Goal: Use online tool/utility: Utilize a website feature to perform a specific function

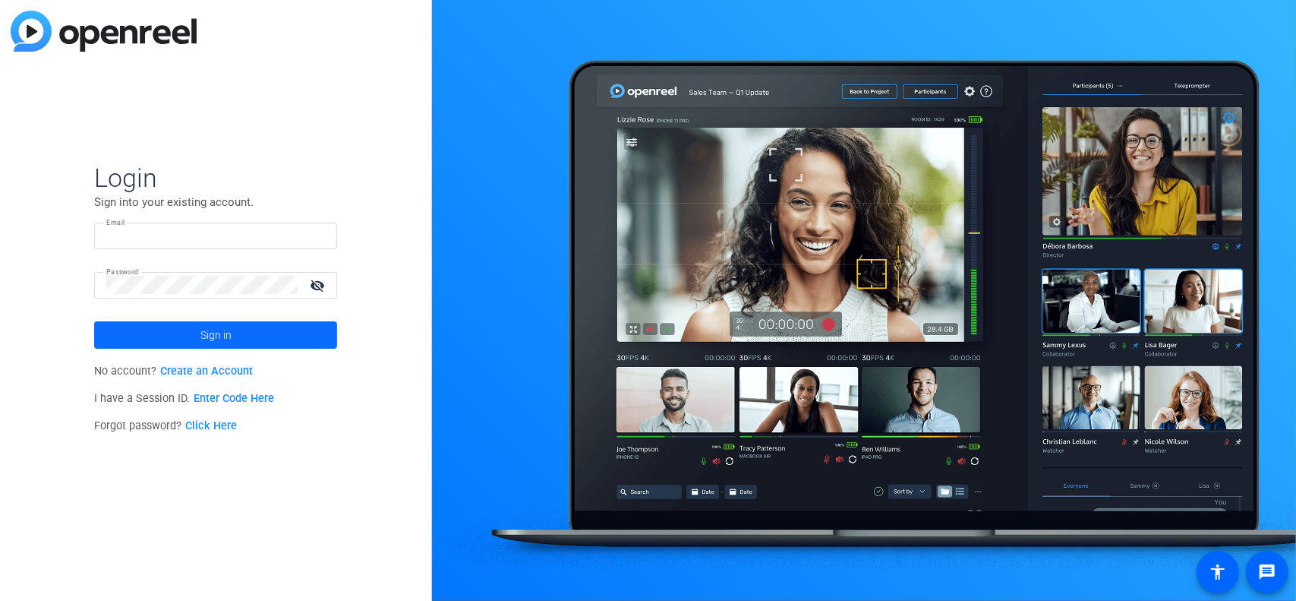
type input "claire.hunter@thermofisher.com"
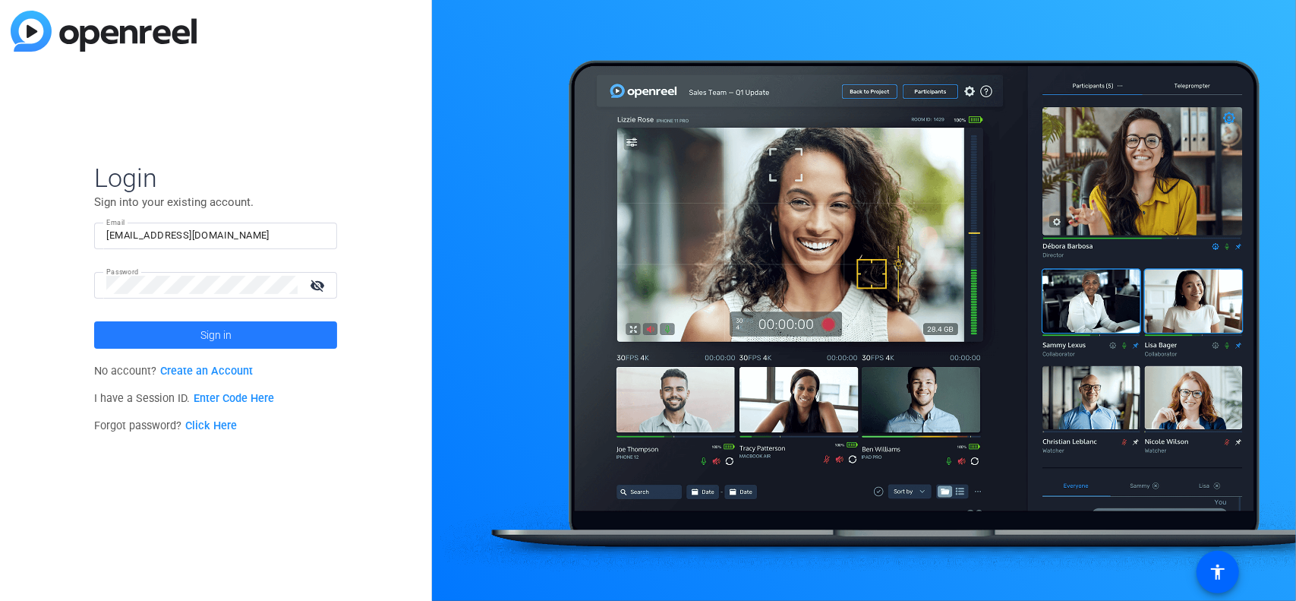
click at [187, 339] on span at bounding box center [215, 335] width 243 height 36
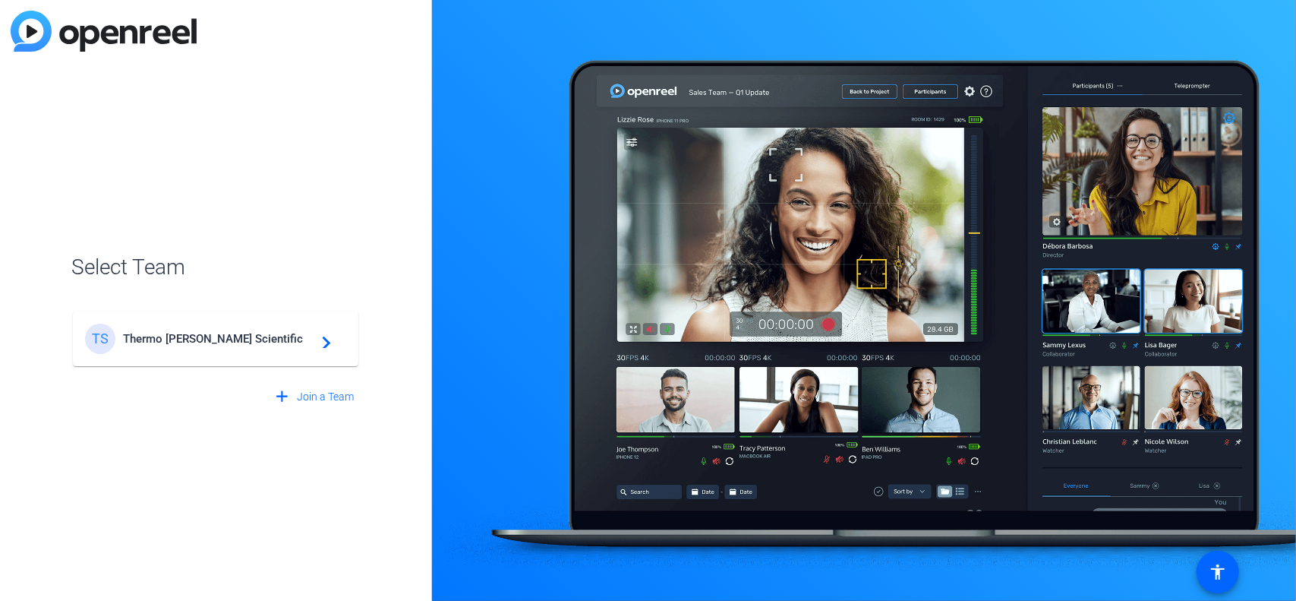
click at [187, 339] on span "Thermo Fisher Scientific" at bounding box center [218, 339] width 190 height 14
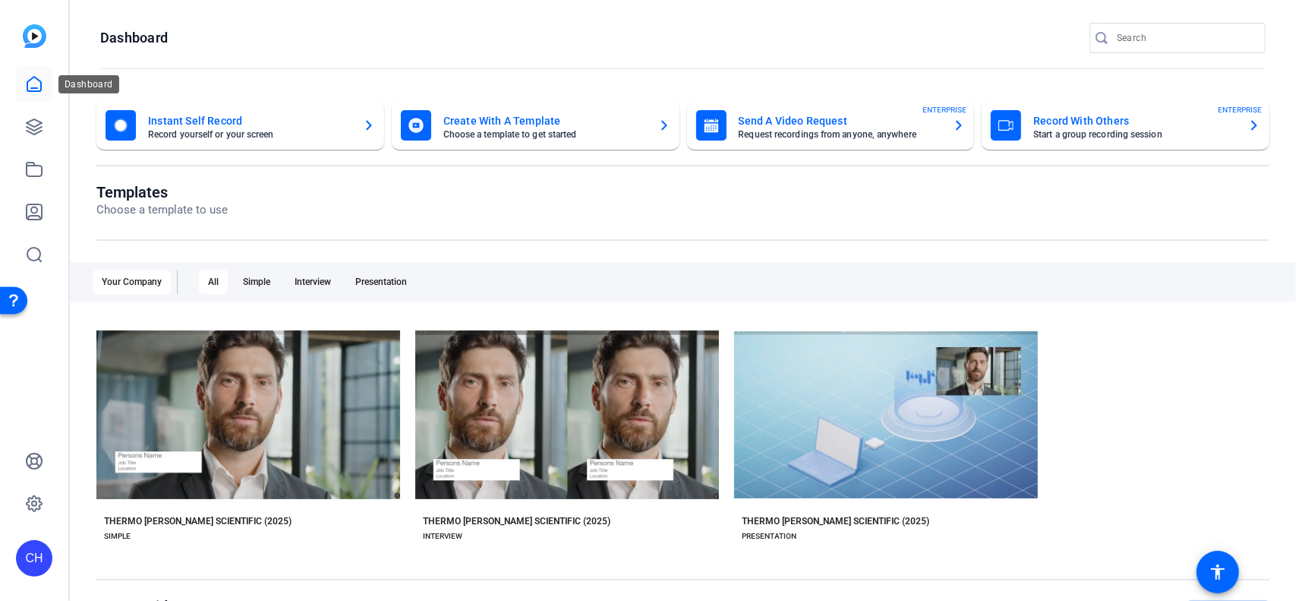
click at [25, 84] on icon at bounding box center [34, 84] width 18 height 18
click at [35, 131] on icon at bounding box center [34, 127] width 18 height 18
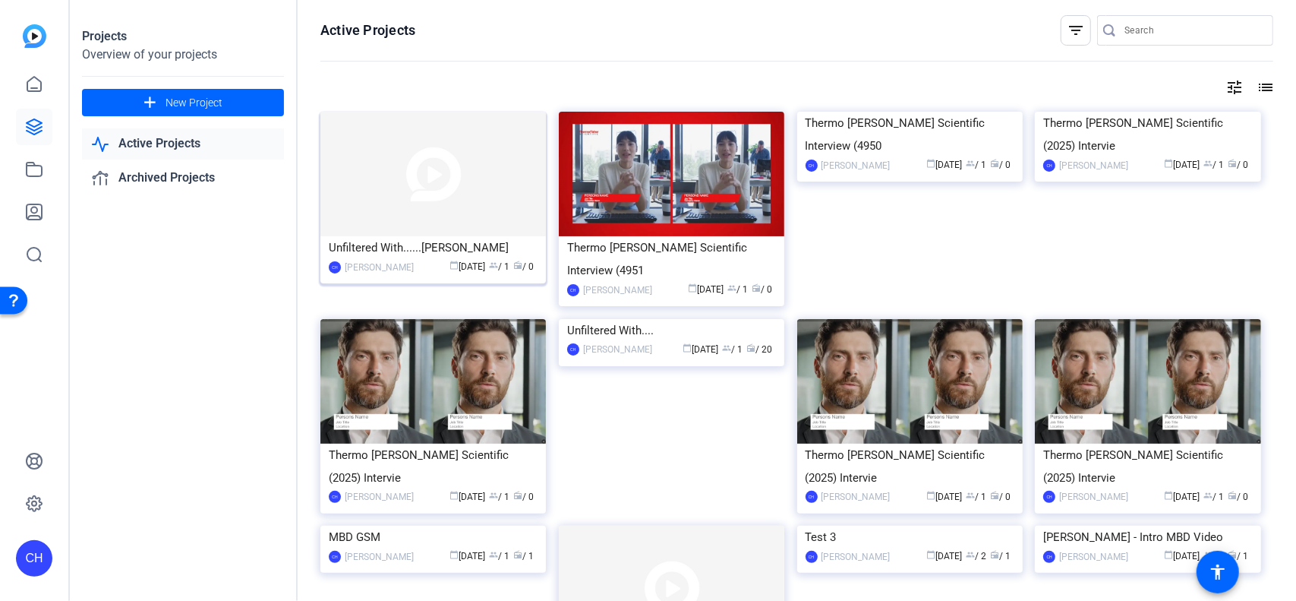
click at [402, 160] on img at bounding box center [432, 174] width 225 height 125
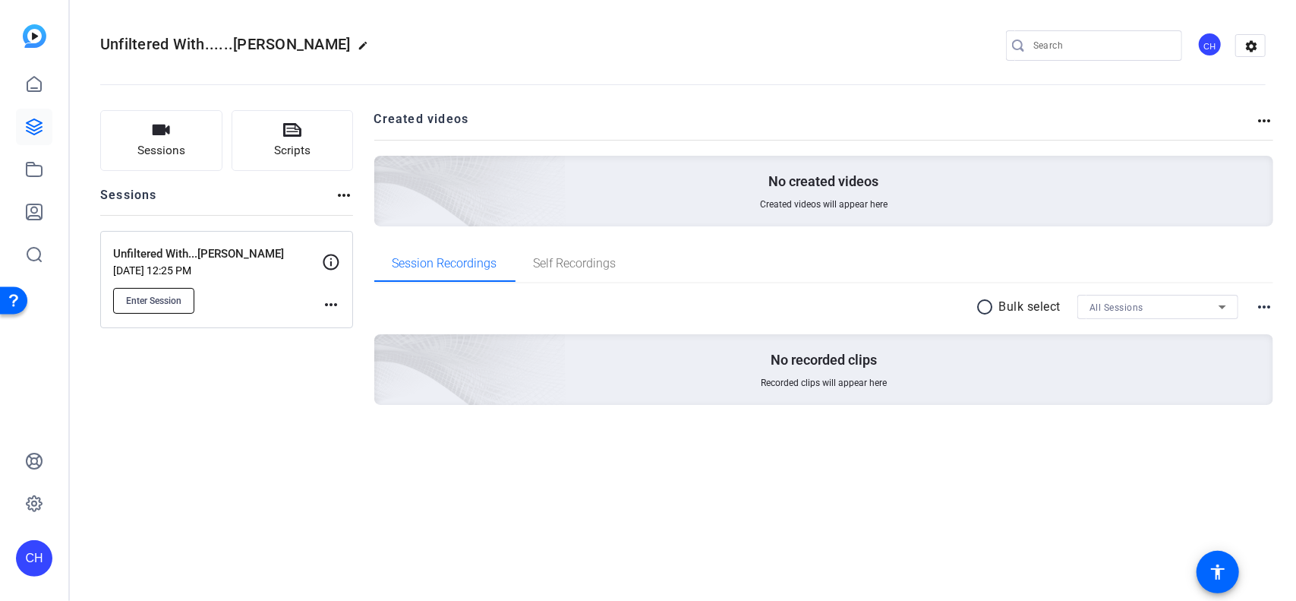
click at [159, 298] on span "Enter Session" at bounding box center [153, 301] width 55 height 12
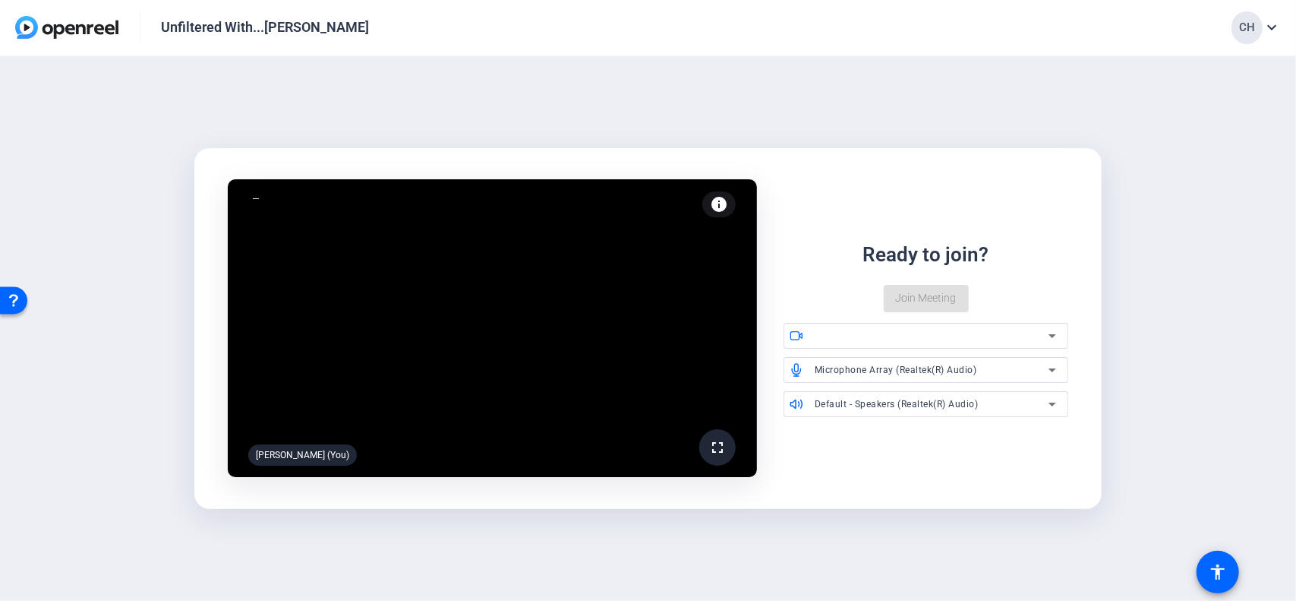
click at [659, 349] on video at bounding box center [492, 328] width 529 height 298
click at [909, 288] on div "Ready to join? Join Meeting" at bounding box center [926, 276] width 285 height 72
click at [883, 339] on span "USB Live camera (0c45:6536)" at bounding box center [880, 335] width 131 height 11
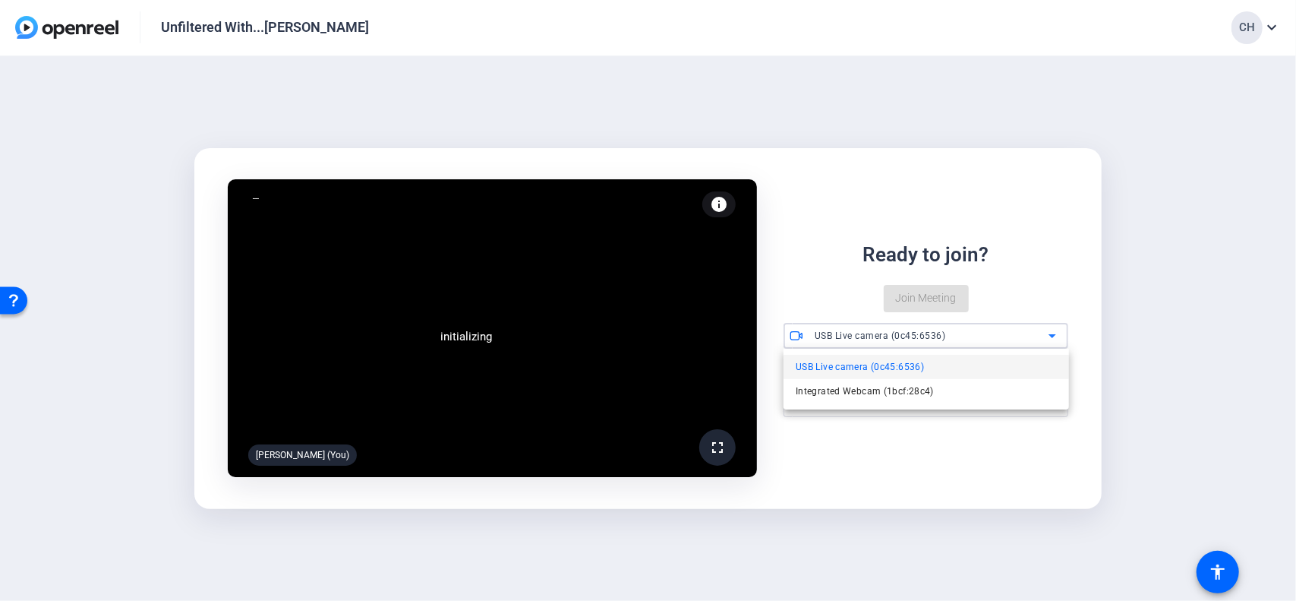
click at [804, 294] on div at bounding box center [648, 300] width 1296 height 601
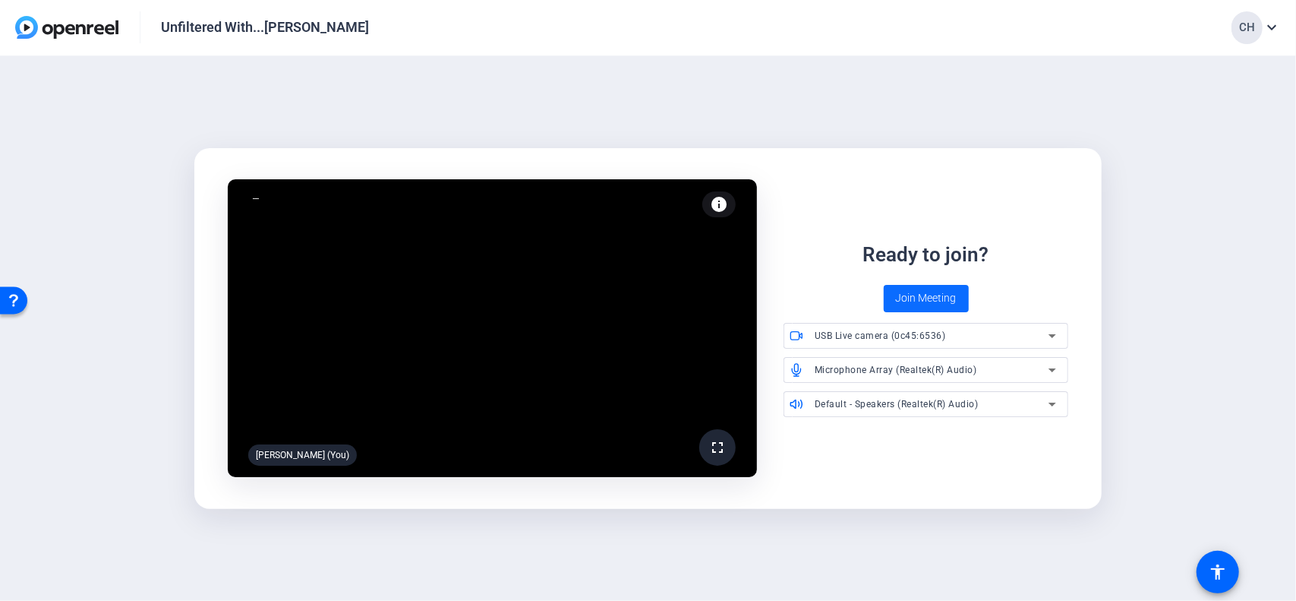
click at [931, 298] on span "Join Meeting" at bounding box center [926, 298] width 61 height 16
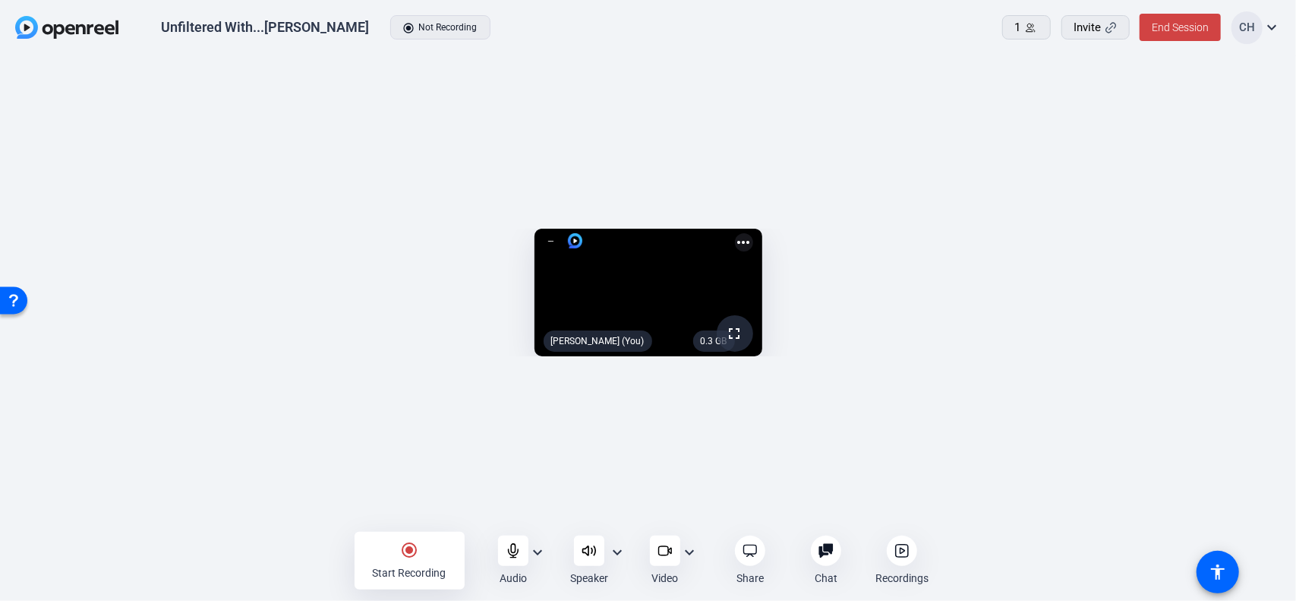
click at [753, 233] on mat-icon "more_horiz" at bounding box center [744, 242] width 18 height 18
click at [749, 553] on div at bounding box center [648, 300] width 1296 height 601
click at [825, 555] on icon at bounding box center [825, 550] width 15 height 15
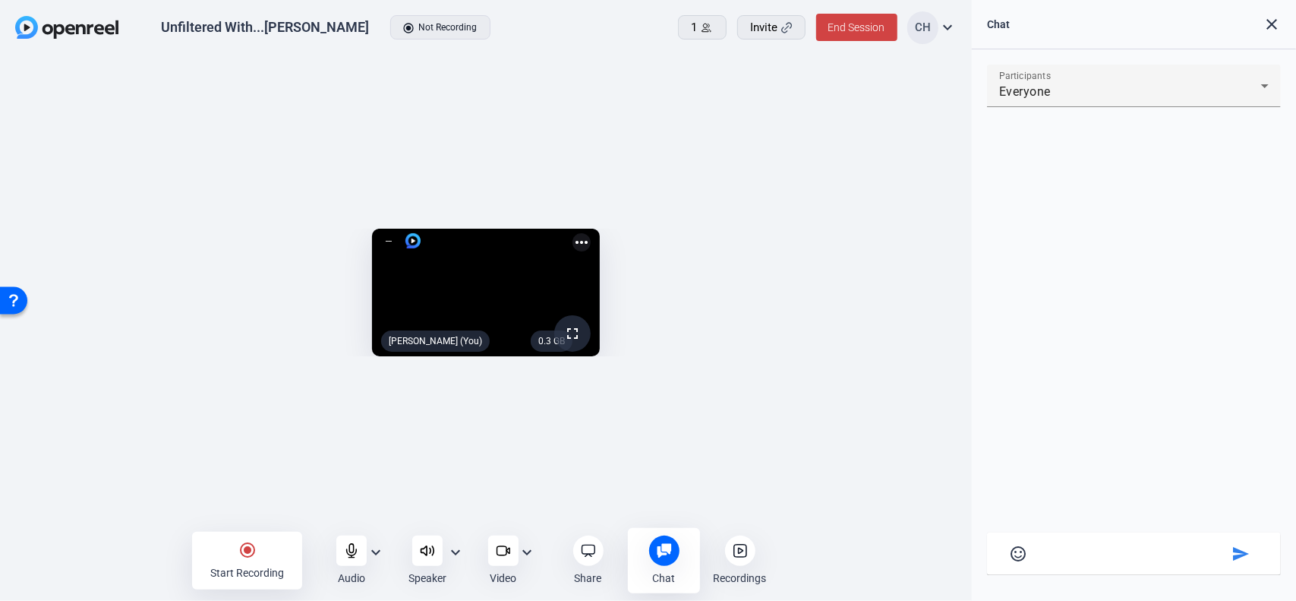
click at [1162, 548] on textarea at bounding box center [1133, 551] width 188 height 14
click at [453, 552] on mat-icon "expand_more" at bounding box center [455, 552] width 18 height 18
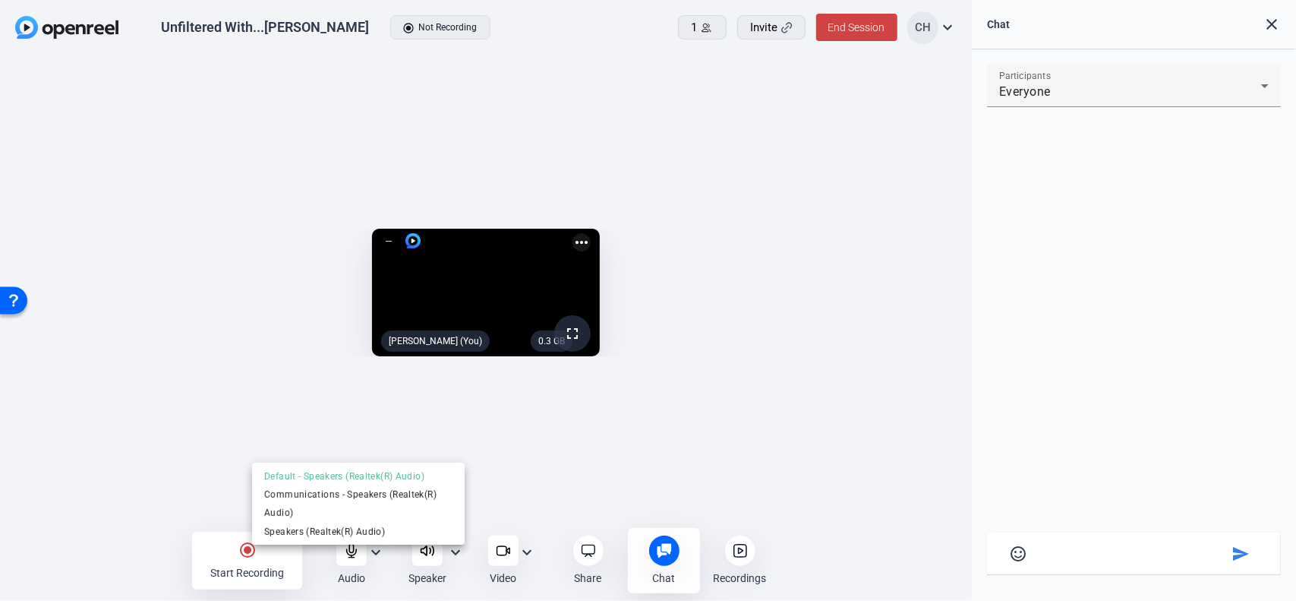
click at [371, 555] on div at bounding box center [648, 300] width 1296 height 601
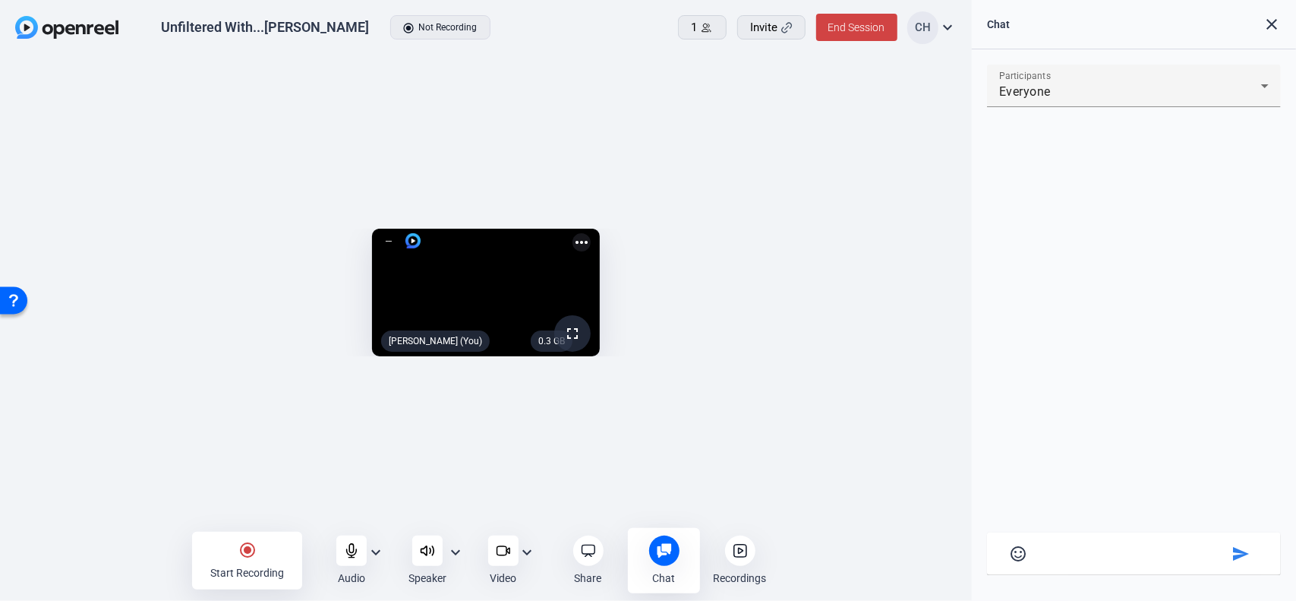
click at [371, 555] on mat-icon "expand_more" at bounding box center [376, 552] width 18 height 18
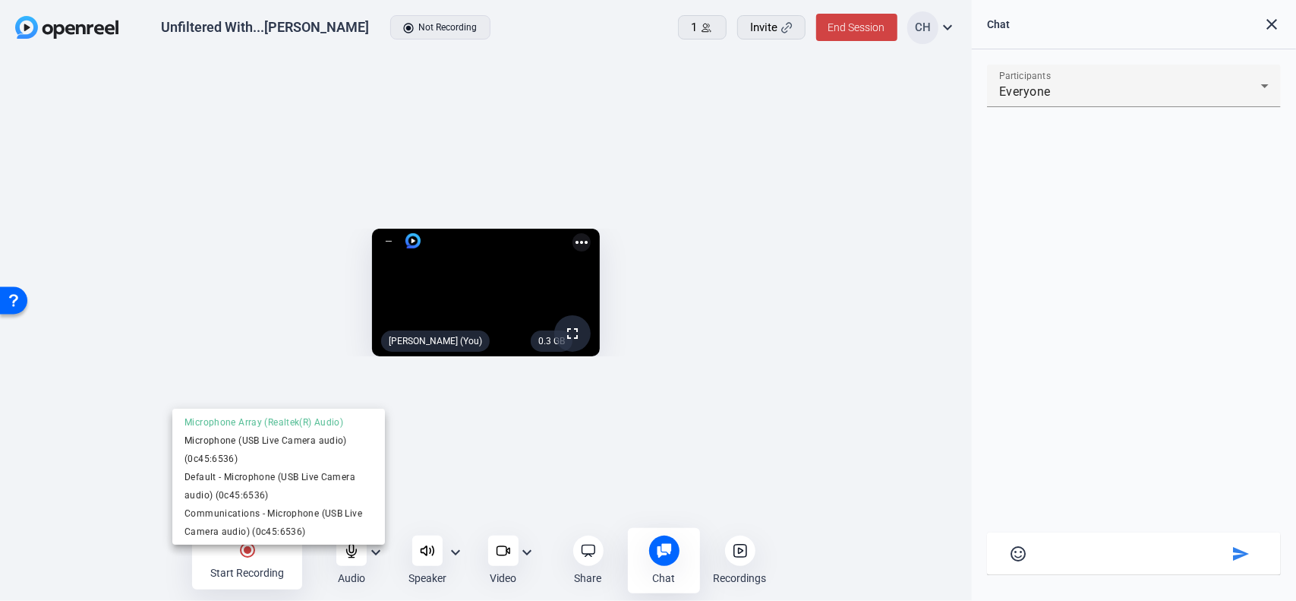
click at [355, 558] on div at bounding box center [648, 300] width 1296 height 601
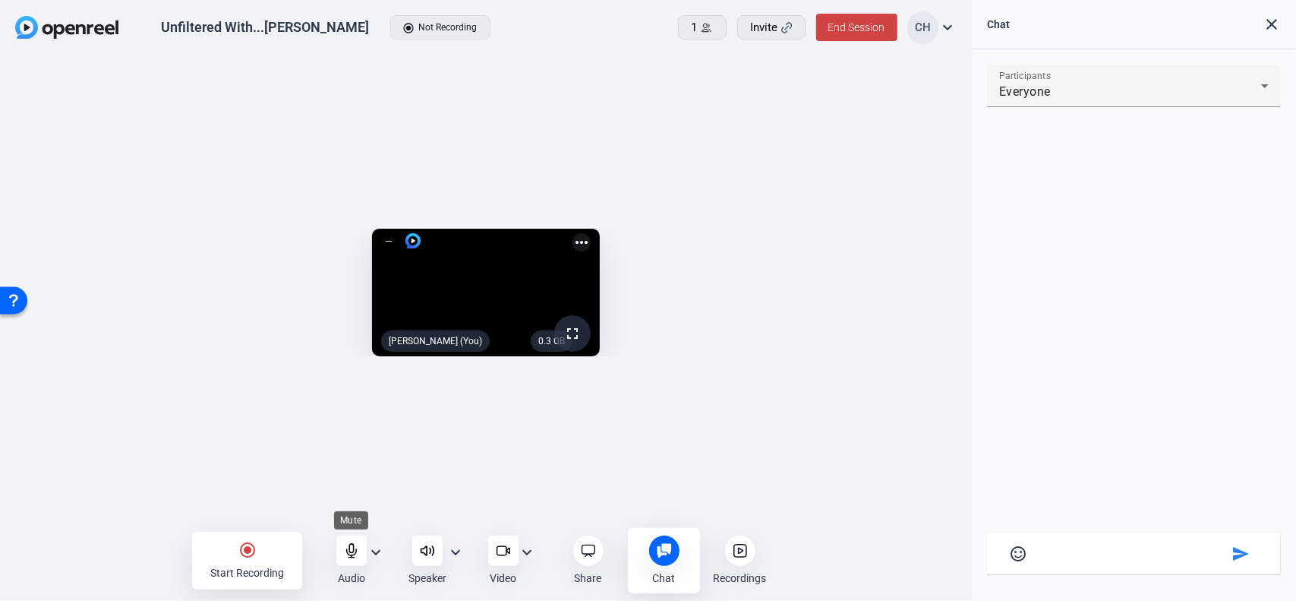
click at [351, 544] on icon at bounding box center [351, 550] width 15 height 15
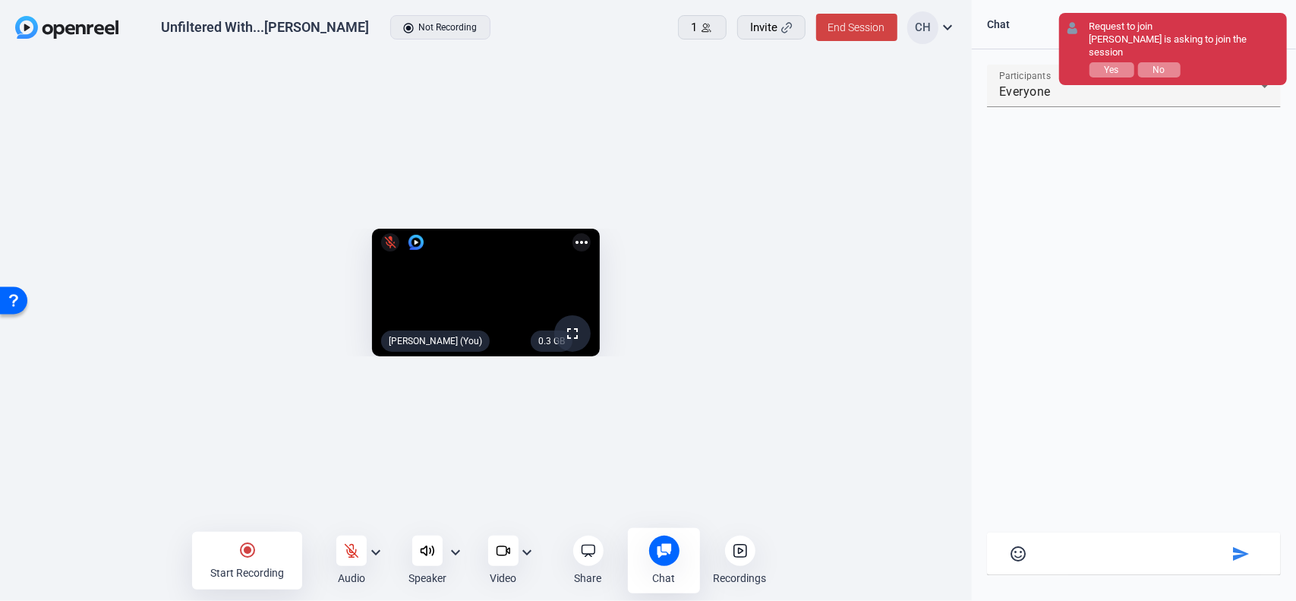
click at [372, 229] on video at bounding box center [486, 293] width 228 height 128
click at [1113, 65] on span "Yes" at bounding box center [1112, 70] width 14 height 11
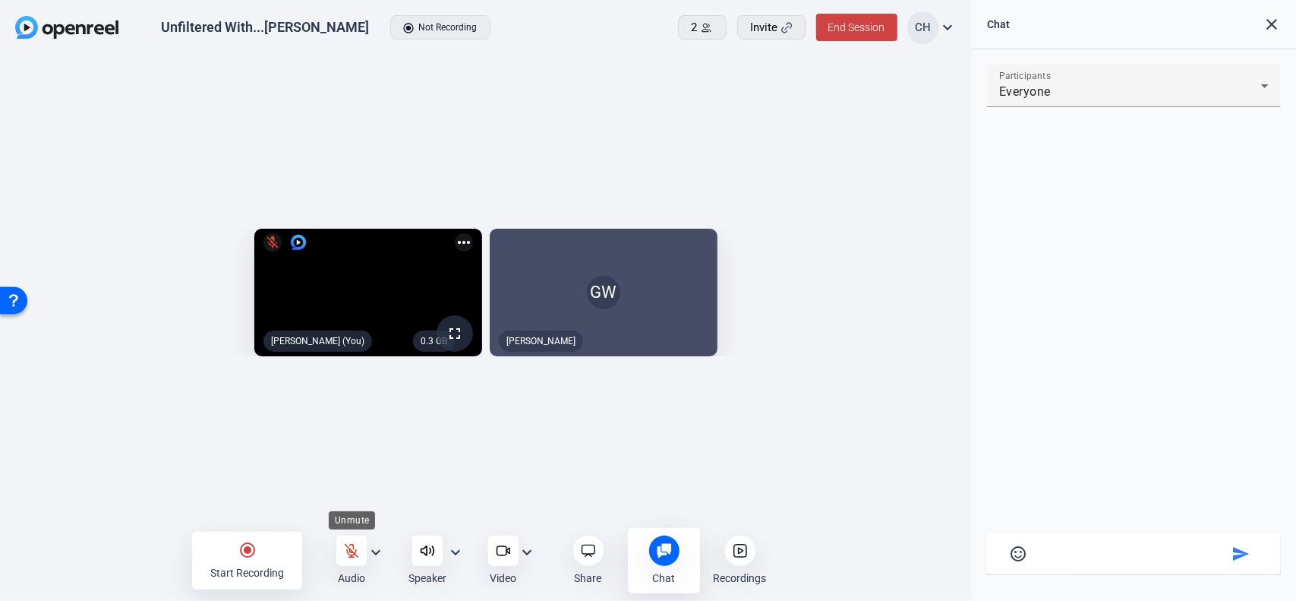
click at [351, 554] on icon at bounding box center [351, 550] width 13 height 13
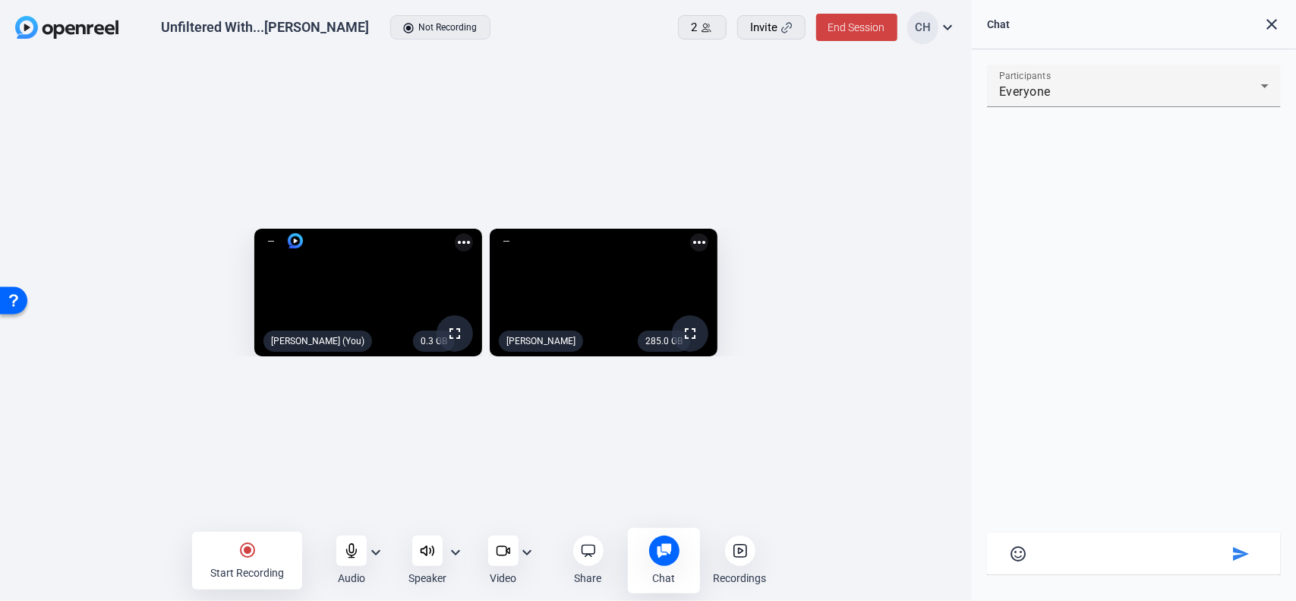
click at [1274, 25] on mat-icon "close" at bounding box center [1272, 24] width 18 height 18
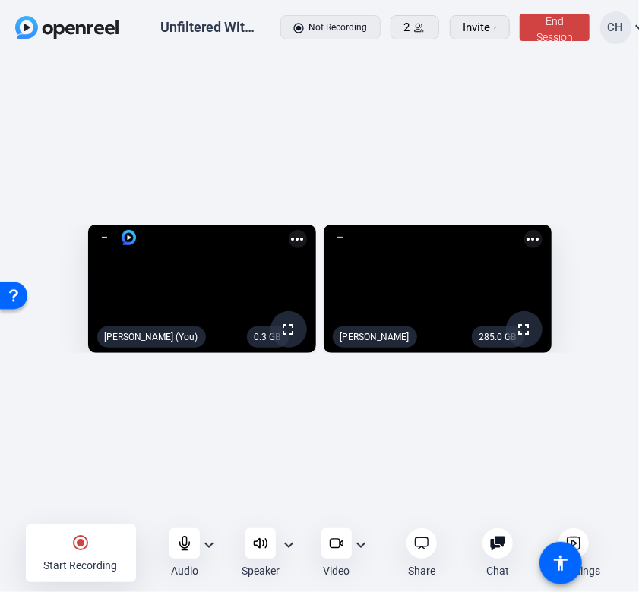
click at [400, 121] on div "0.3 GB fullscreen [PERSON_NAME] (You) more_horiz 285.0 GB fullscreen [PERSON_NA…" at bounding box center [319, 293] width 639 height 474
click at [408, 84] on div "0.3 GB fullscreen [PERSON_NAME] (You) more_horiz 285.0 GB fullscreen [PERSON_NA…" at bounding box center [319, 293] width 639 height 474
click at [512, 166] on div "0.3 GB fullscreen [PERSON_NAME] (You) more_horiz 285.0 GB fullscreen [PERSON_NA…" at bounding box center [319, 293] width 639 height 474
click at [276, 97] on div "0.3 GB fullscreen [PERSON_NAME] (You) more_horiz 285.0 GB fullscreen [PERSON_NA…" at bounding box center [319, 293] width 639 height 474
click at [374, 150] on div "0.3 GB fullscreen [PERSON_NAME] (You) more_horiz 285.0 GB fullscreen [PERSON_NA…" at bounding box center [319, 293] width 639 height 474
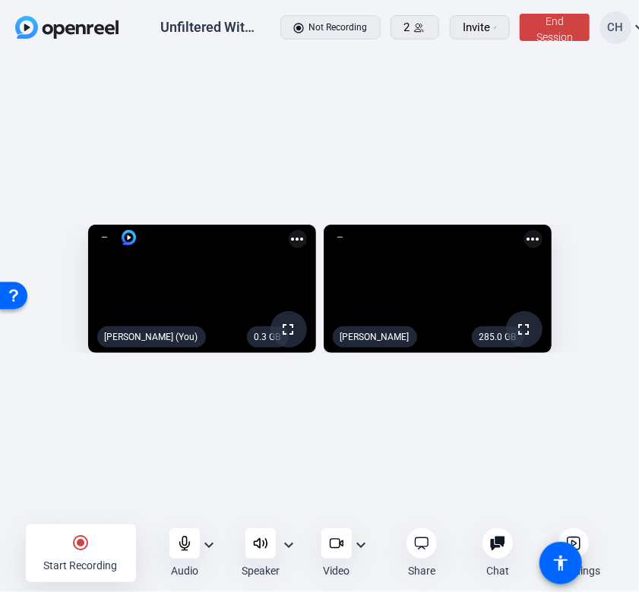
click at [252, 348] on div "0.3 GB" at bounding box center [268, 336] width 42 height 21
click at [289, 230] on mat-icon "more_horiz" at bounding box center [298, 239] width 18 height 18
click at [304, 424] on div at bounding box center [319, 296] width 639 height 592
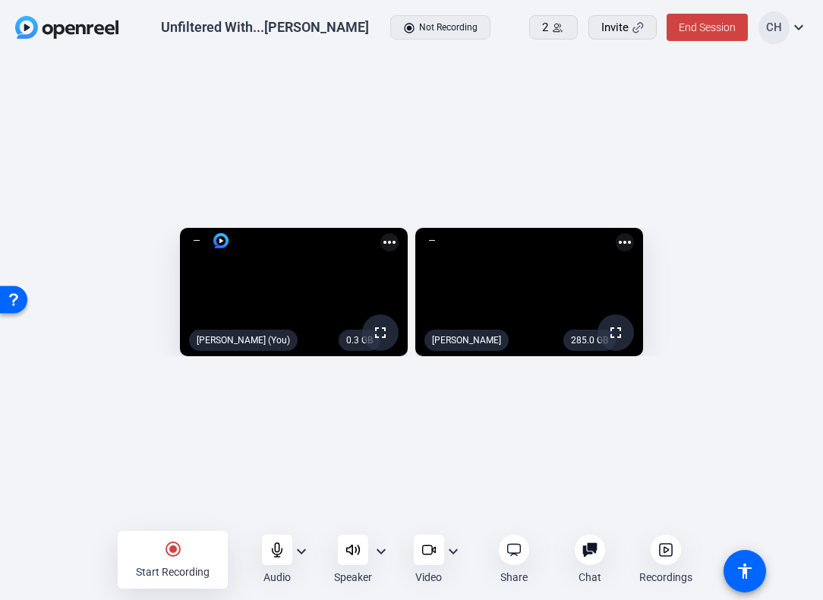
click at [806, 18] on mat-icon "expand_more" at bounding box center [799, 27] width 18 height 18
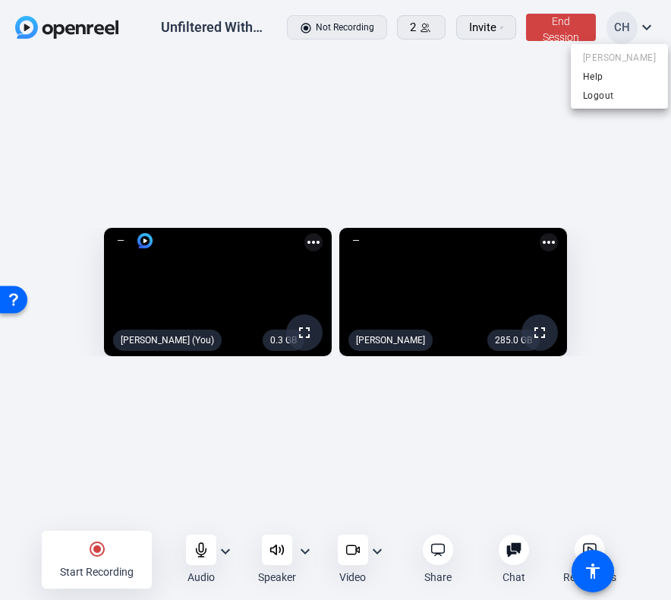
click at [96, 554] on div at bounding box center [335, 300] width 671 height 600
click at [95, 550] on mat-icon "radio_button_checked" at bounding box center [97, 549] width 18 height 18
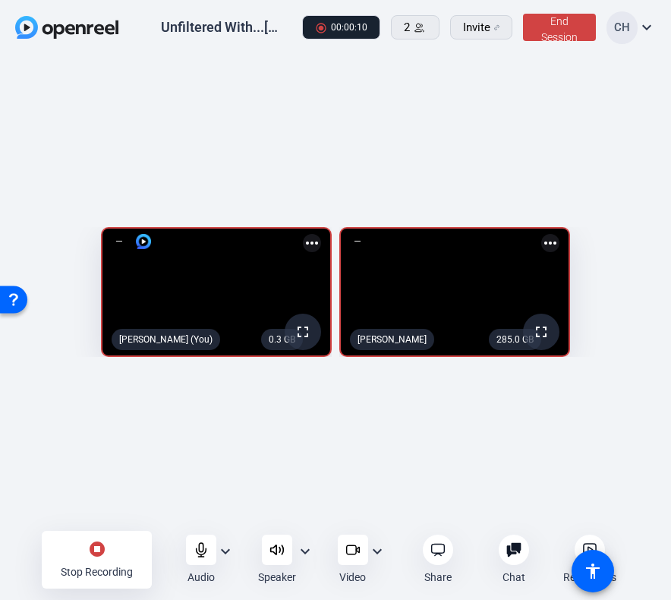
click at [90, 550] on mat-icon "stop_circle" at bounding box center [97, 549] width 18 height 18
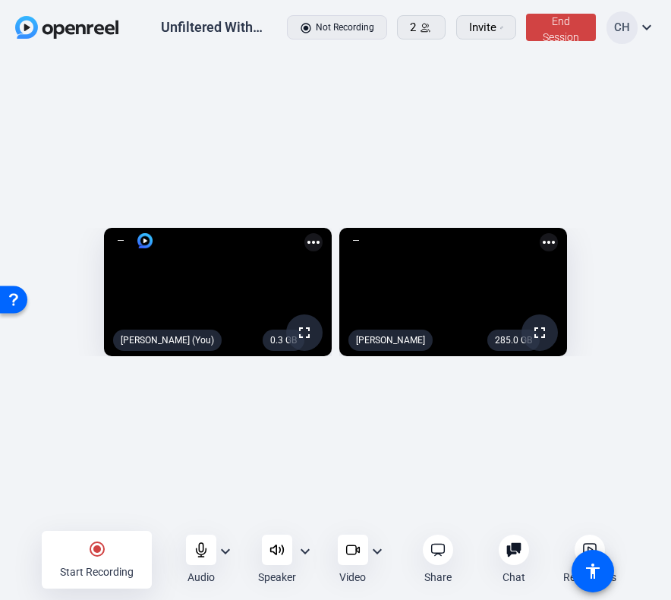
click at [96, 550] on mat-icon "radio_button_checked" at bounding box center [97, 549] width 18 height 18
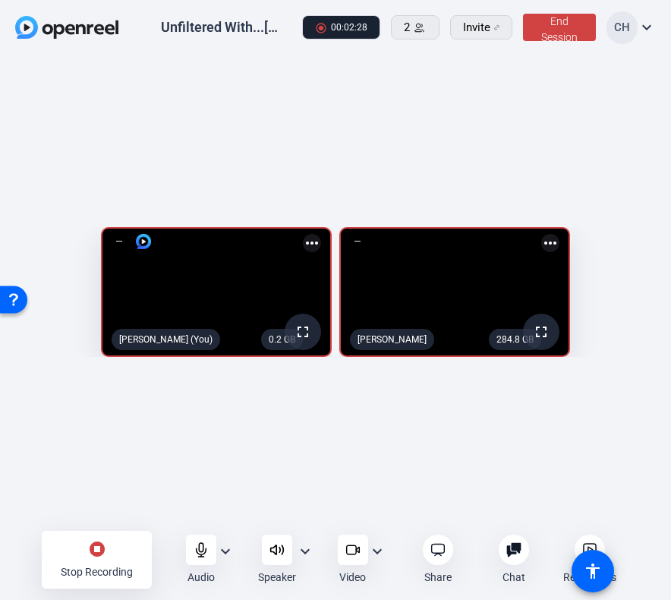
click at [443, 441] on div "0.2 GB fullscreen [PERSON_NAME] (You) more_horiz 284.8 GB fullscreen [PERSON_NA…" at bounding box center [335, 296] width 671 height 480
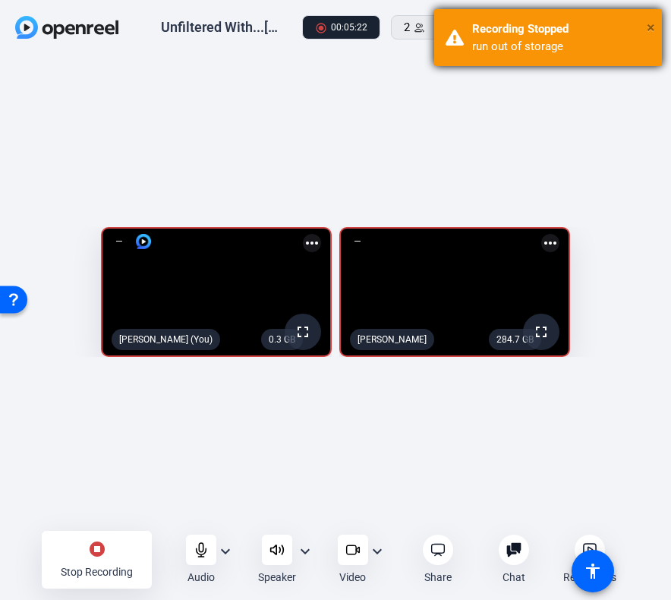
click at [652, 27] on span "×" at bounding box center [651, 27] width 8 height 18
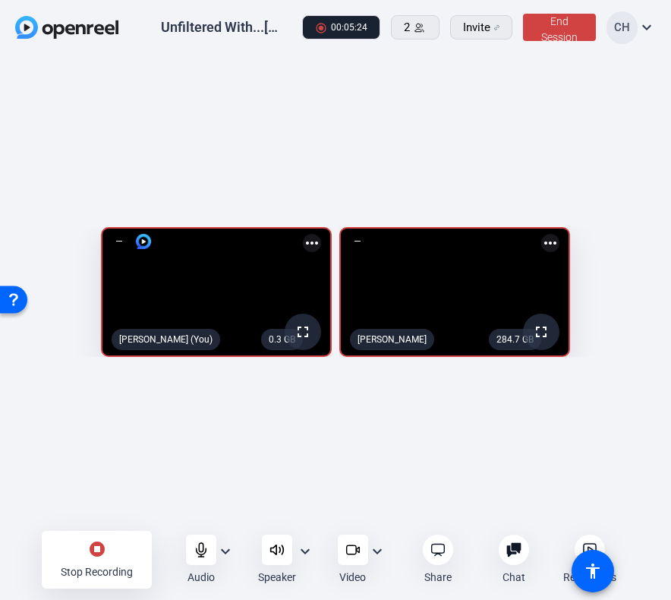
click at [90, 560] on div "stop_circle Stop Recording" at bounding box center [97, 560] width 110 height 58
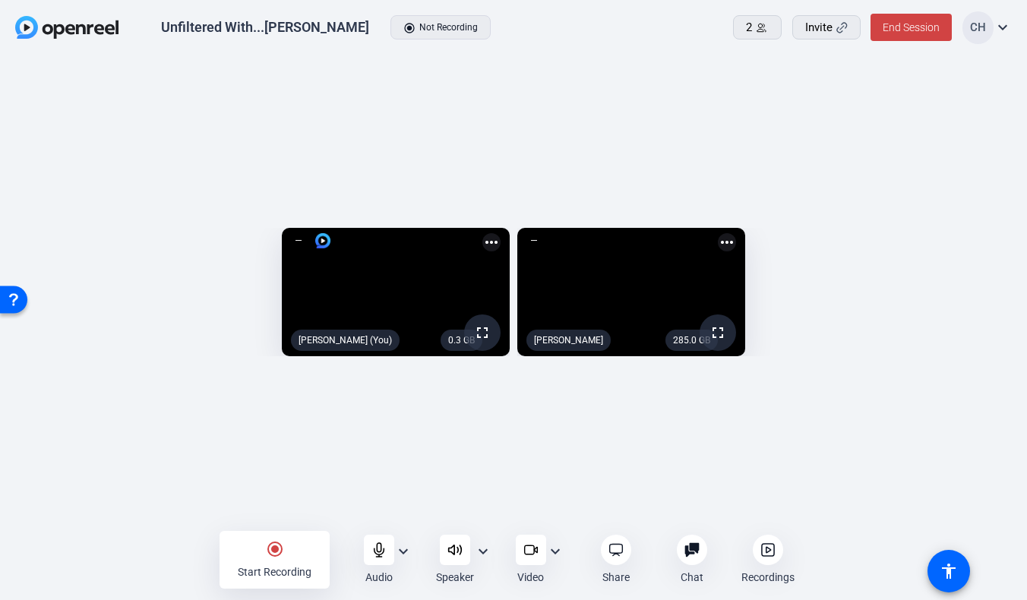
click at [1001, 24] on mat-icon "expand_more" at bounding box center [1002, 27] width 18 height 18
click at [223, 28] on div at bounding box center [513, 300] width 1027 height 600
click at [1001, 30] on mat-icon "expand_more" at bounding box center [1002, 27] width 18 height 18
click at [735, 133] on div at bounding box center [513, 300] width 1027 height 600
click at [771, 547] on icon at bounding box center [767, 549] width 15 height 15
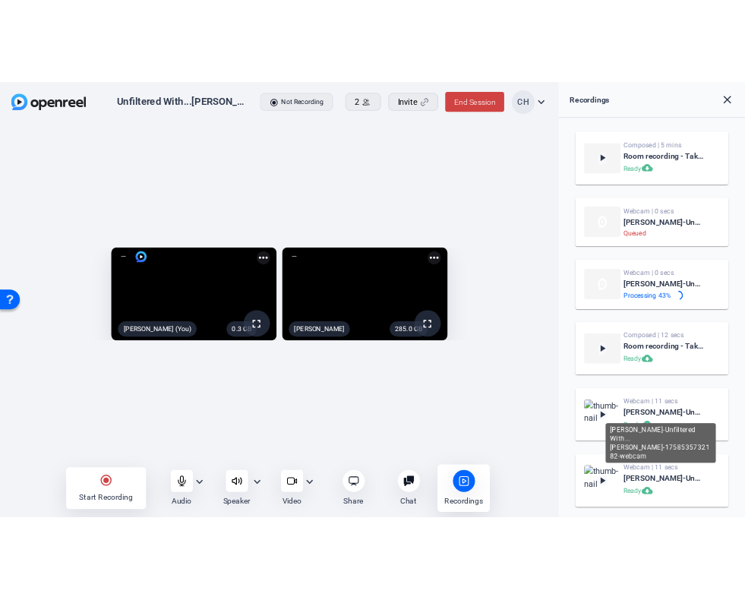
scroll to position [4, 0]
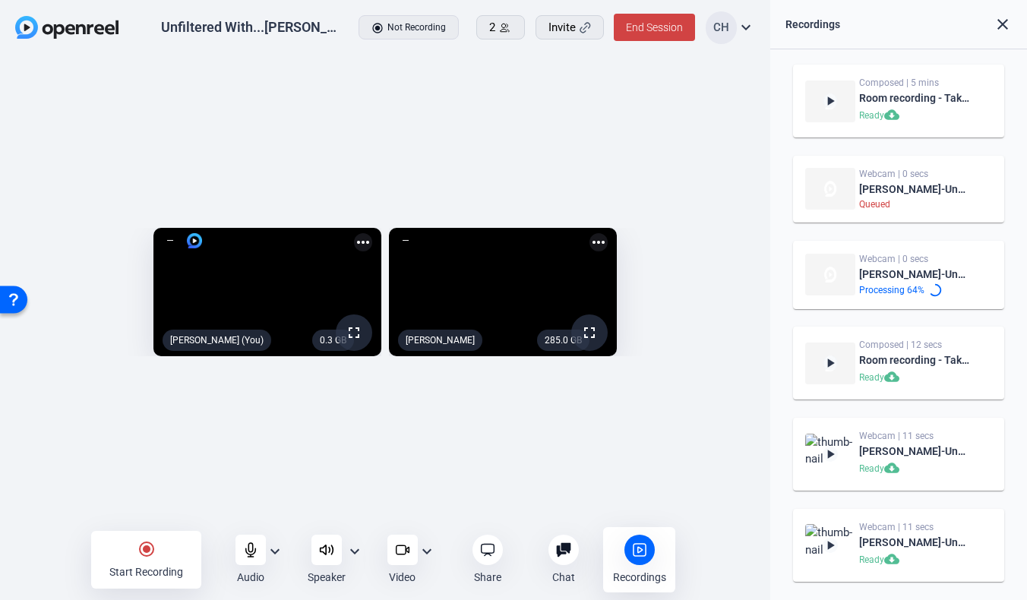
click at [29, 27] on img at bounding box center [66, 27] width 103 height 23
click at [202, 480] on div "0.3 GB fullscreen [PERSON_NAME] (You) more_horiz 285.0 GB fullscreen [PERSON_NA…" at bounding box center [385, 296] width 770 height 480
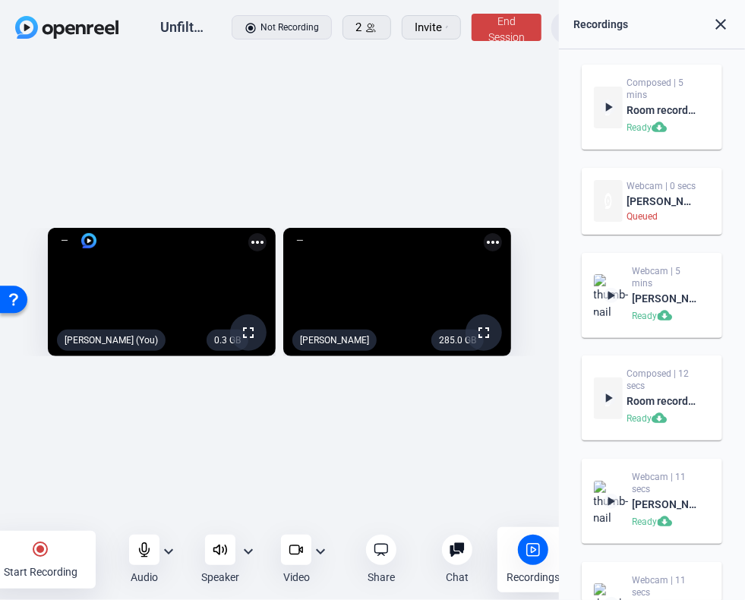
click at [36, 552] on mat-icon "radio_button_checked" at bounding box center [40, 549] width 18 height 18
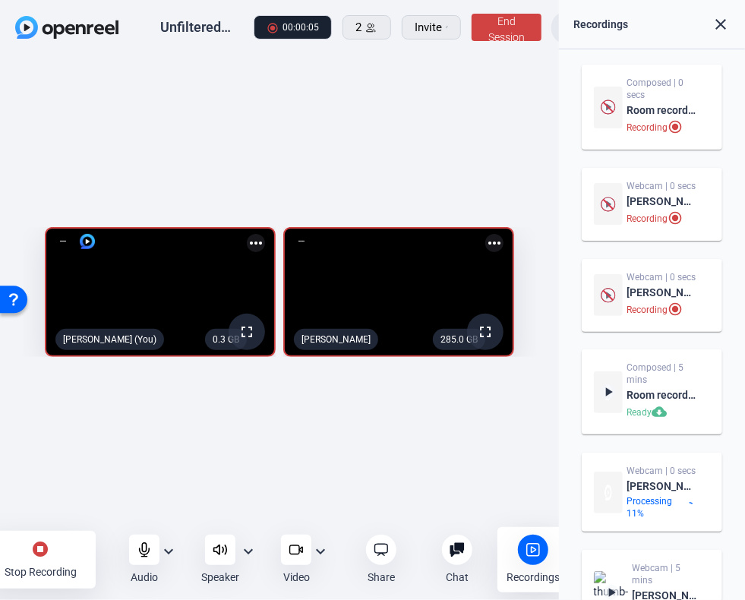
click at [512, 178] on div "0.3 GB fullscreen [PERSON_NAME] (You) more_horiz 285.0 GB fullscreen [PERSON_NA…" at bounding box center [279, 296] width 559 height 480
click at [405, 169] on div "0.2 GB fullscreen [PERSON_NAME] (You) more_horiz 284.9 GB fullscreen [PERSON_NA…" at bounding box center [279, 296] width 559 height 480
click at [43, 552] on mat-icon "stop_circle" at bounding box center [40, 549] width 18 height 18
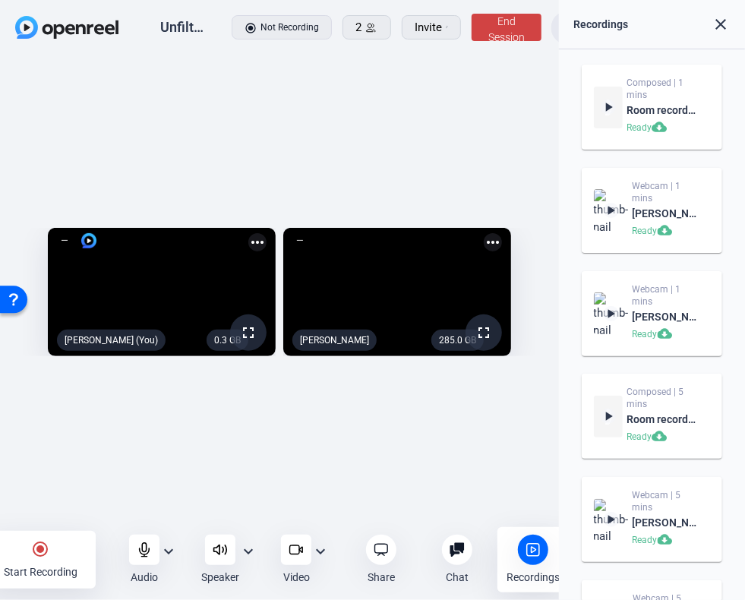
click at [494, 481] on div "0.3 GB fullscreen [PERSON_NAME] (You) more_horiz 285.0 GB fullscreen [PERSON_NA…" at bounding box center [279, 296] width 559 height 480
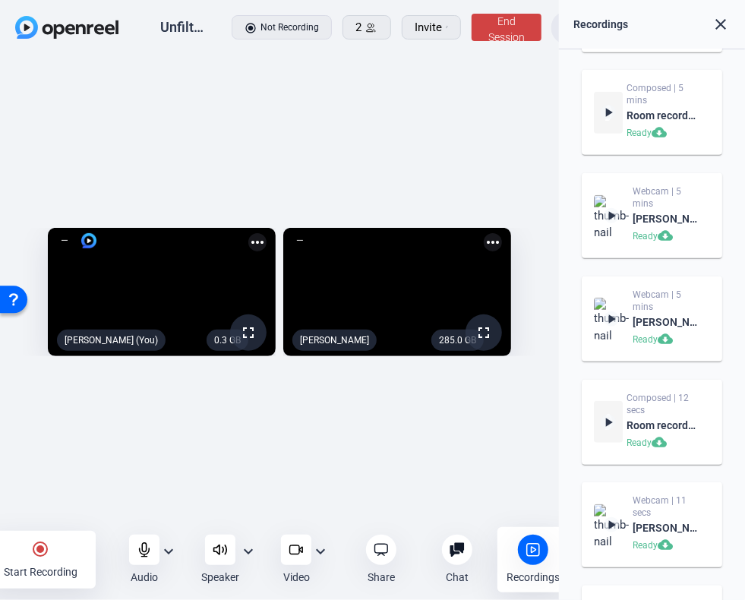
scroll to position [434, 0]
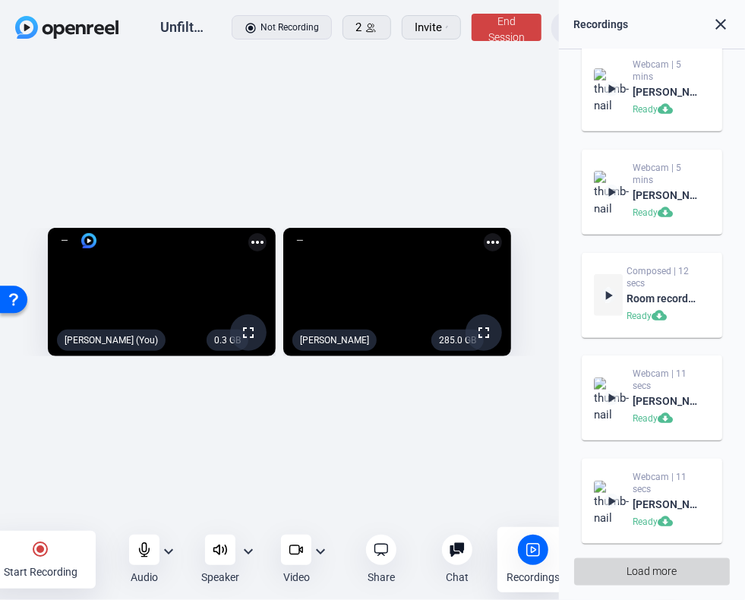
click at [656, 573] on span "Load more" at bounding box center [651, 571] width 50 height 16
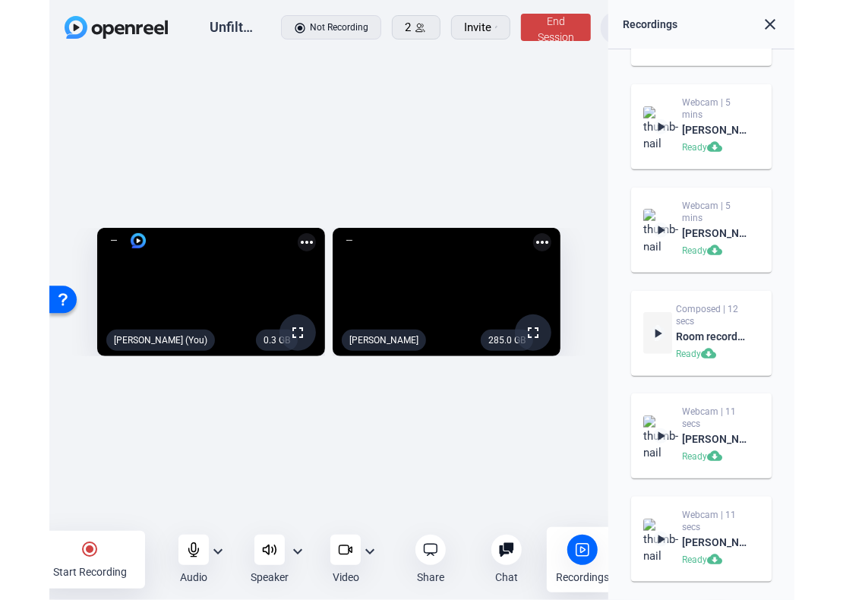
scroll to position [17, 0]
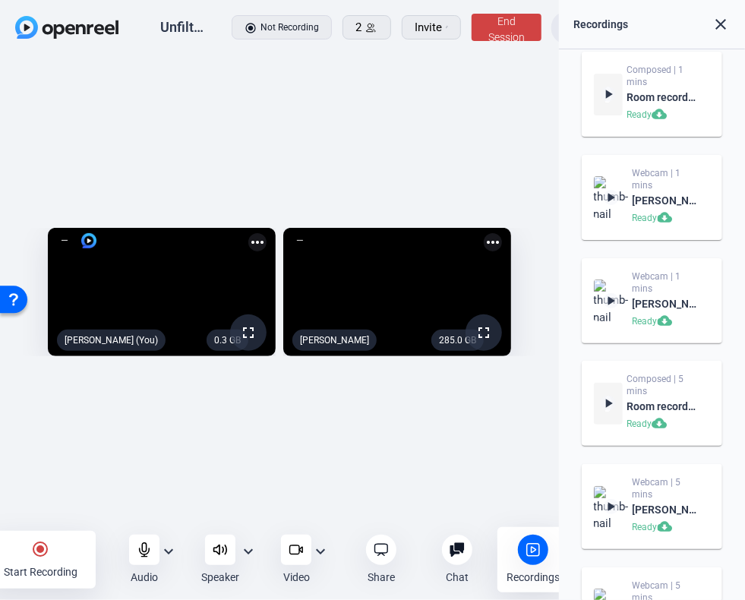
click at [723, 25] on mat-icon "close" at bounding box center [720, 24] width 18 height 18
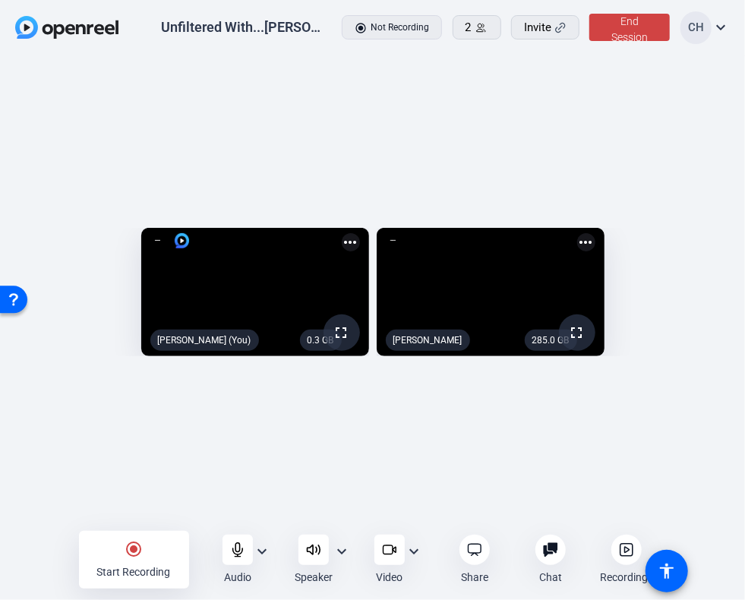
click at [416, 442] on div "0.3 GB fullscreen [PERSON_NAME] (You) more_horiz 285.0 GB fullscreen [PERSON_NA…" at bounding box center [372, 296] width 745 height 480
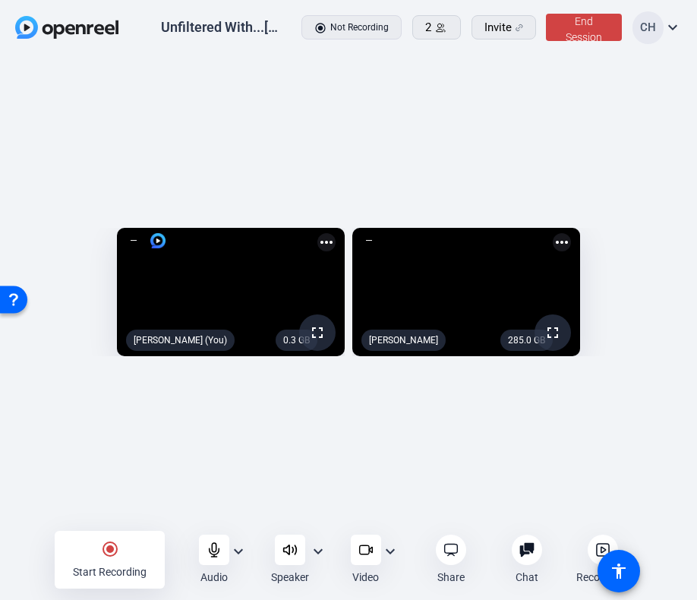
click at [106, 548] on mat-icon "radio_button_checked" at bounding box center [110, 549] width 18 height 18
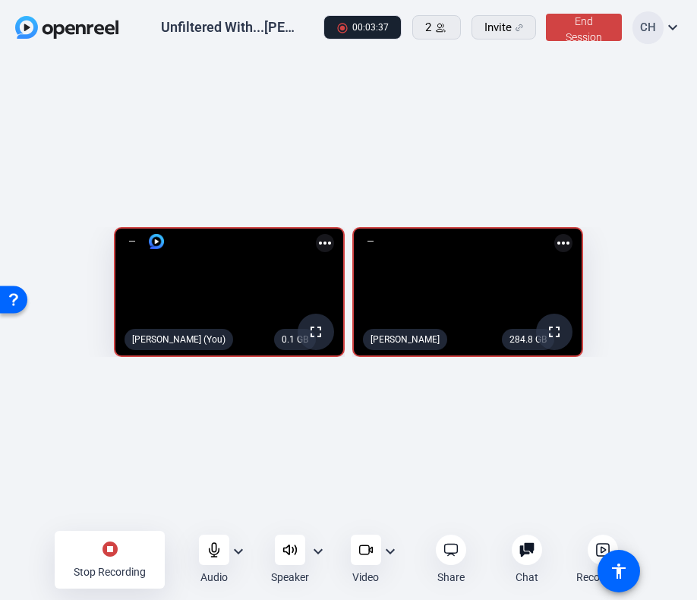
click at [99, 554] on div "stop_circle Stop Recording" at bounding box center [110, 560] width 110 height 58
